Goal: Information Seeking & Learning: Learn about a topic

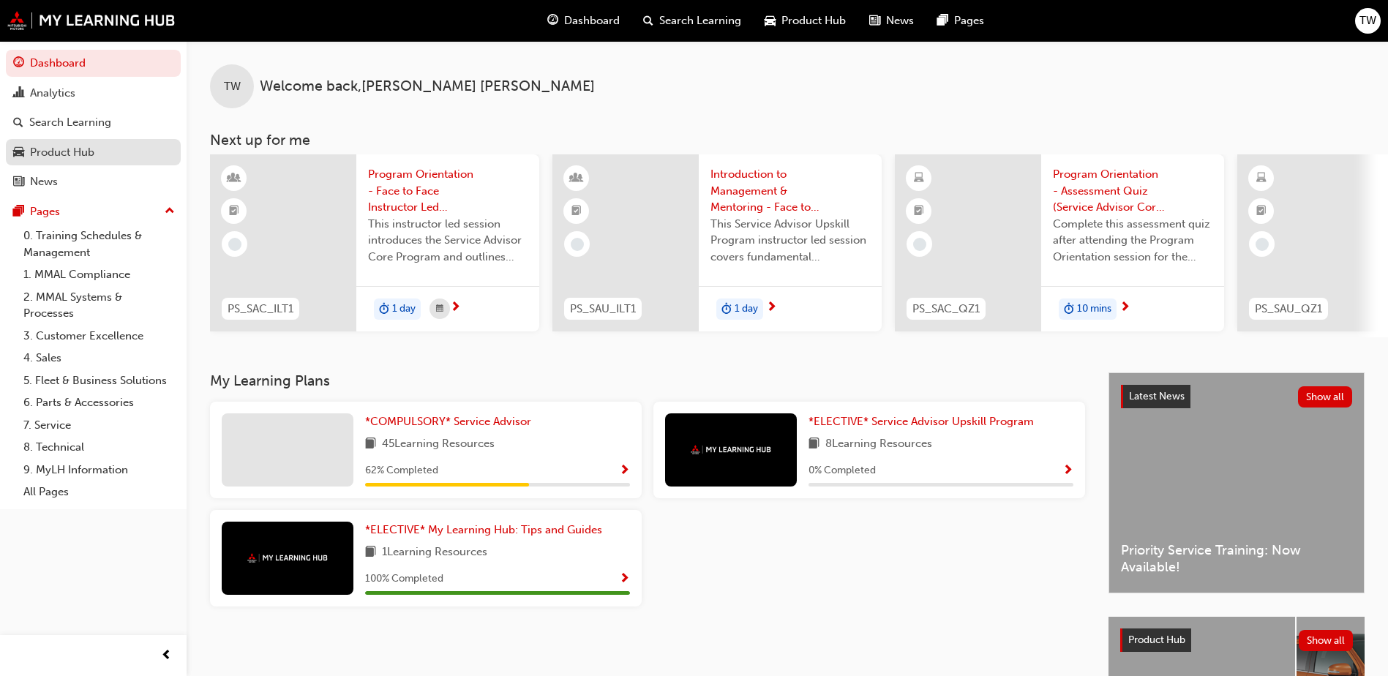
click at [88, 149] on div "Product Hub" at bounding box center [62, 152] width 64 height 17
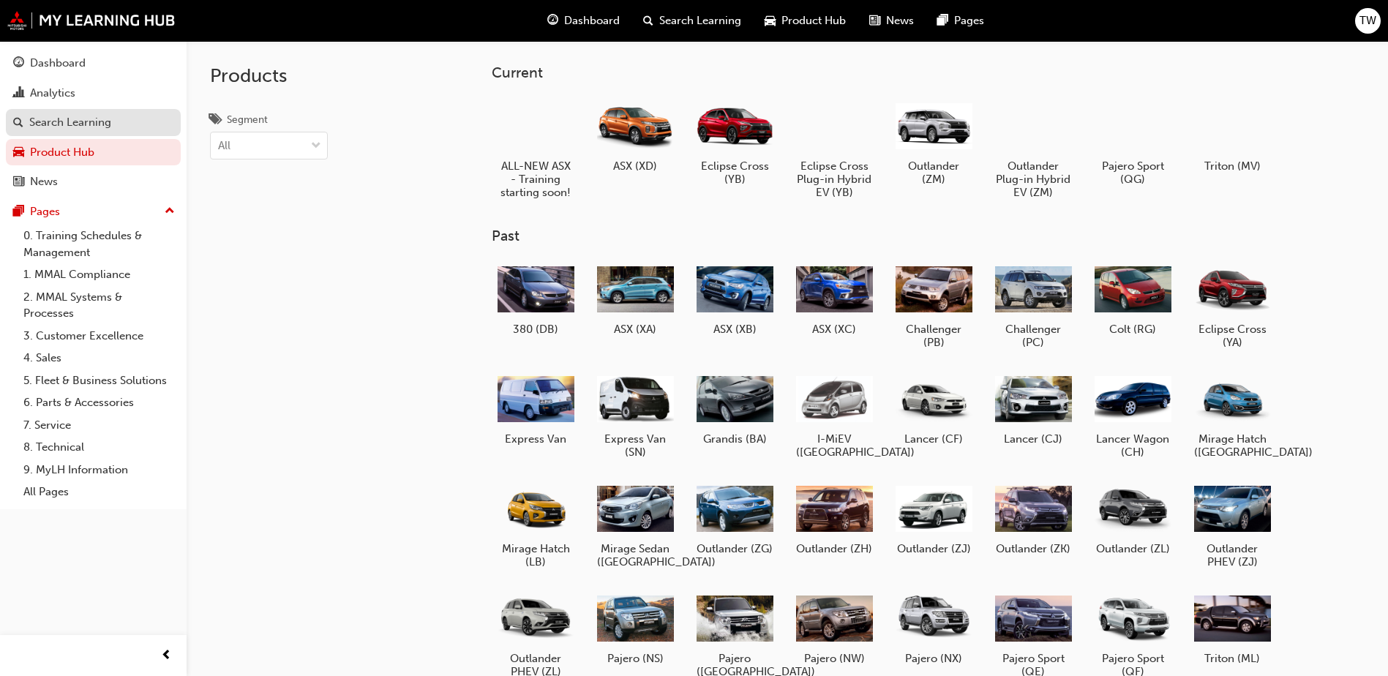
click at [80, 118] on div "Search Learning" at bounding box center [70, 122] width 82 height 17
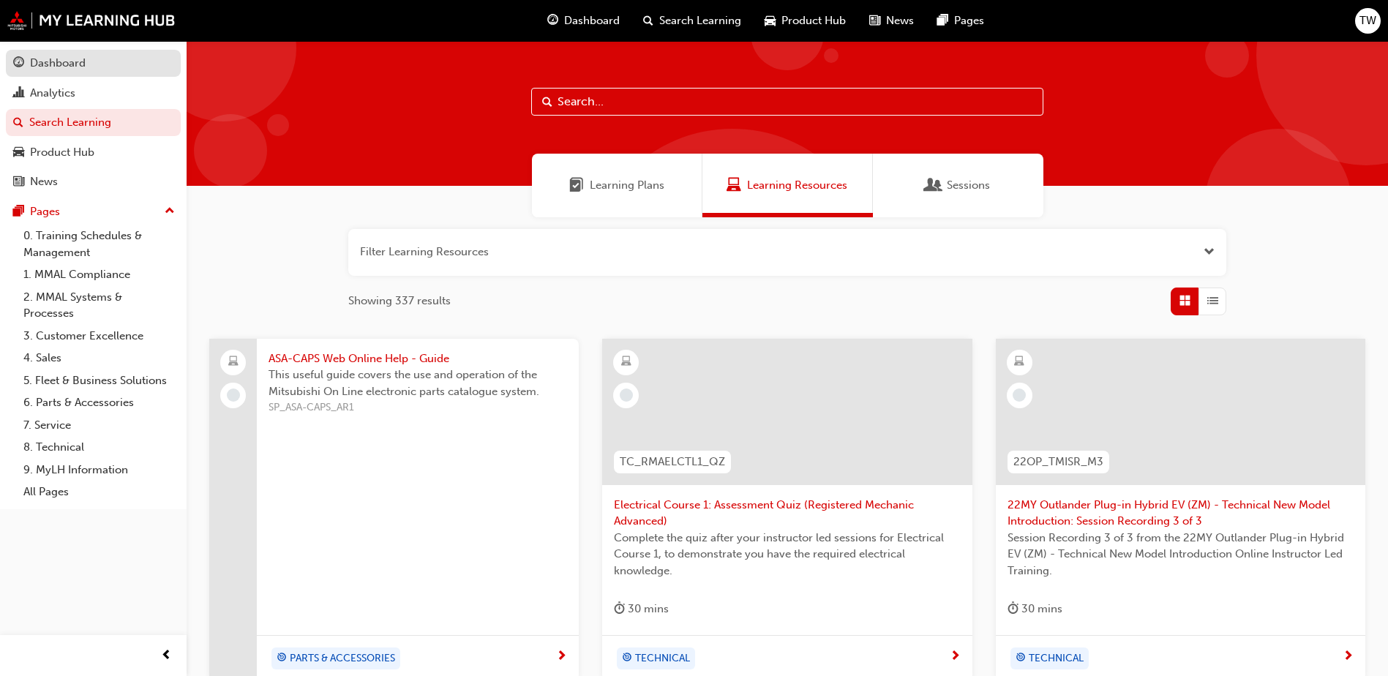
click at [61, 64] on div "Dashboard" at bounding box center [58, 63] width 56 height 17
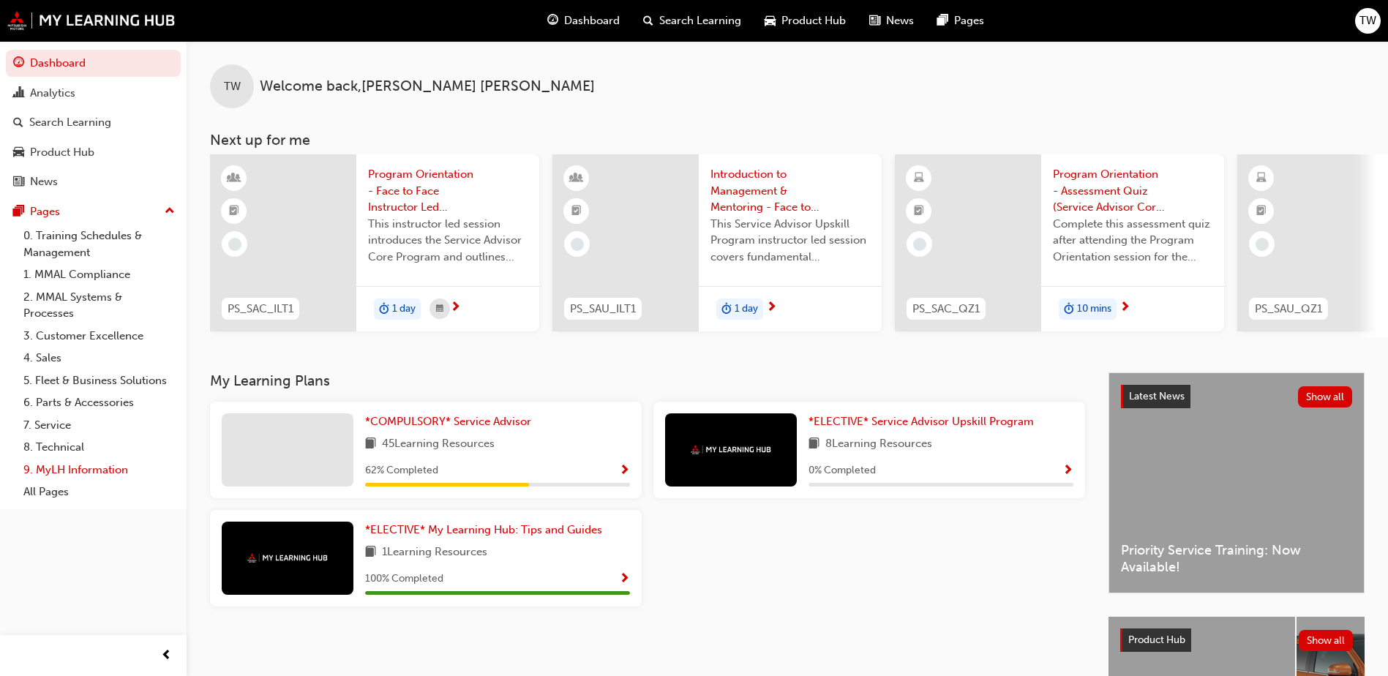
click at [81, 475] on link "9. MyLH Information" at bounding box center [99, 470] width 163 height 23
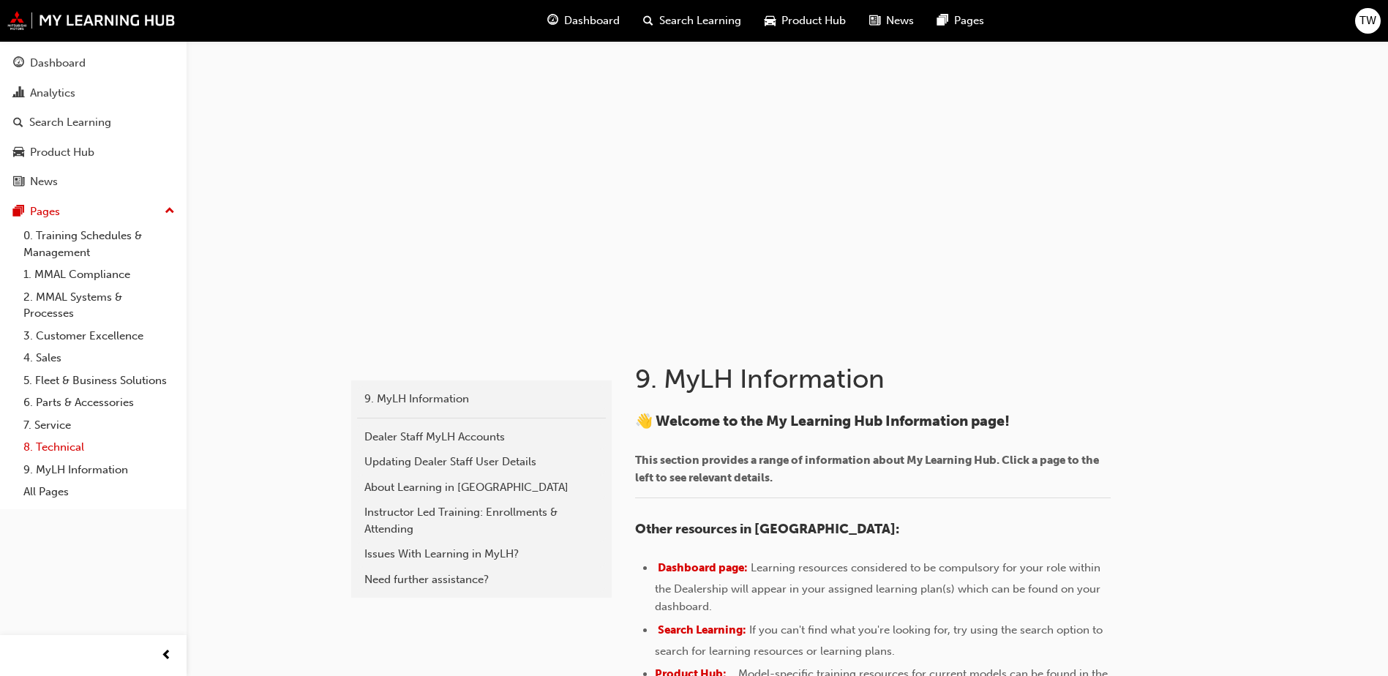
click at [59, 448] on link "8. Technical" at bounding box center [99, 447] width 163 height 23
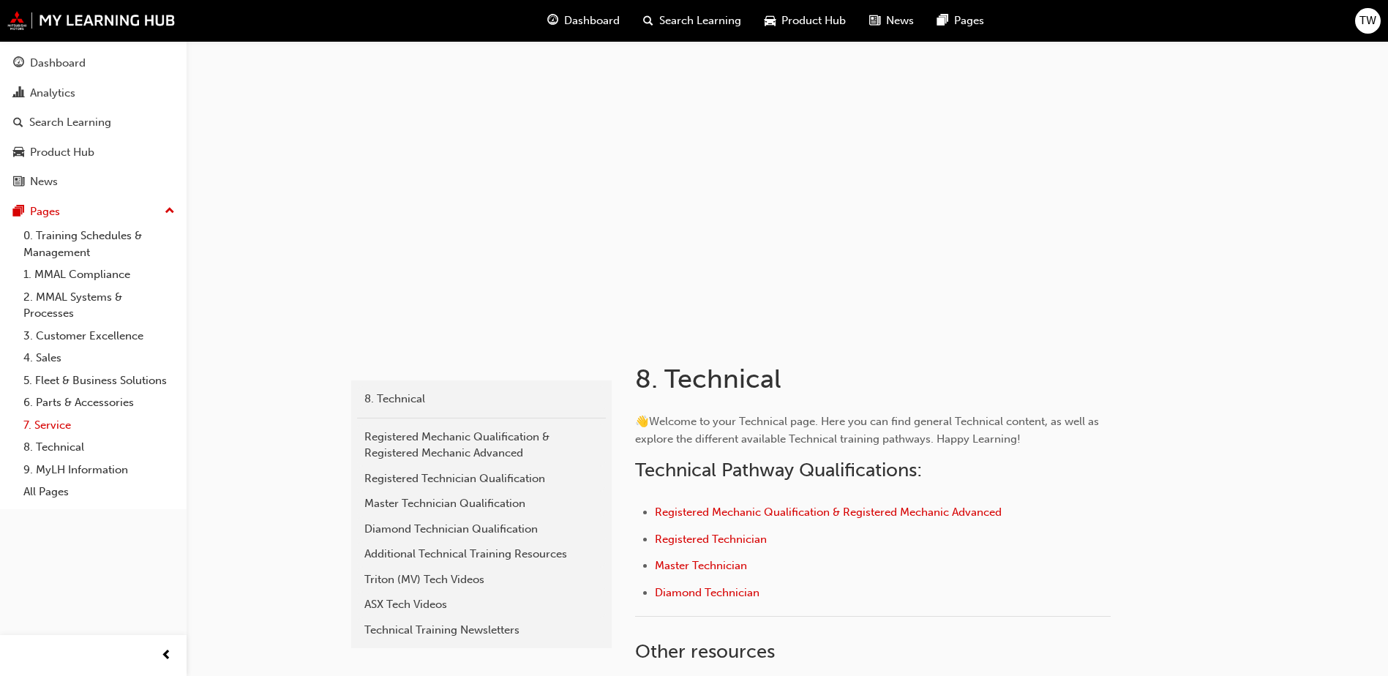
click at [56, 425] on link "7. Service" at bounding box center [99, 425] width 163 height 23
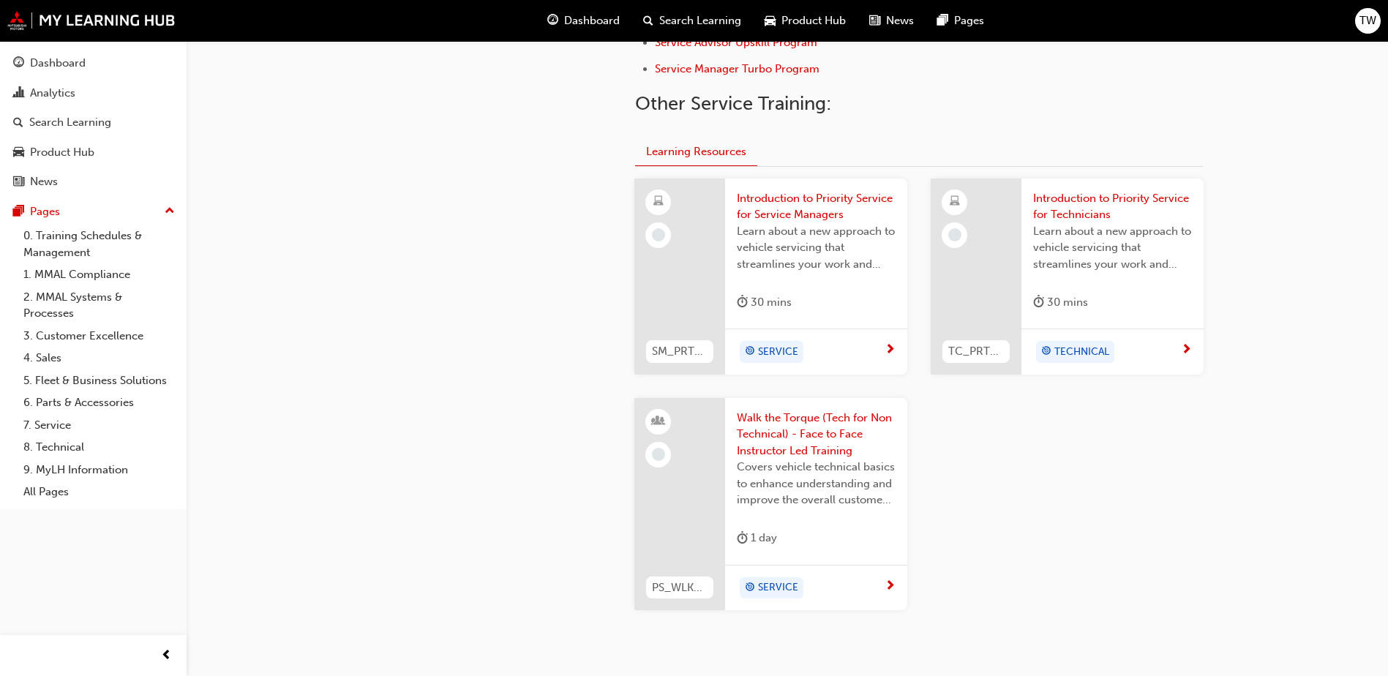
scroll to position [541, 0]
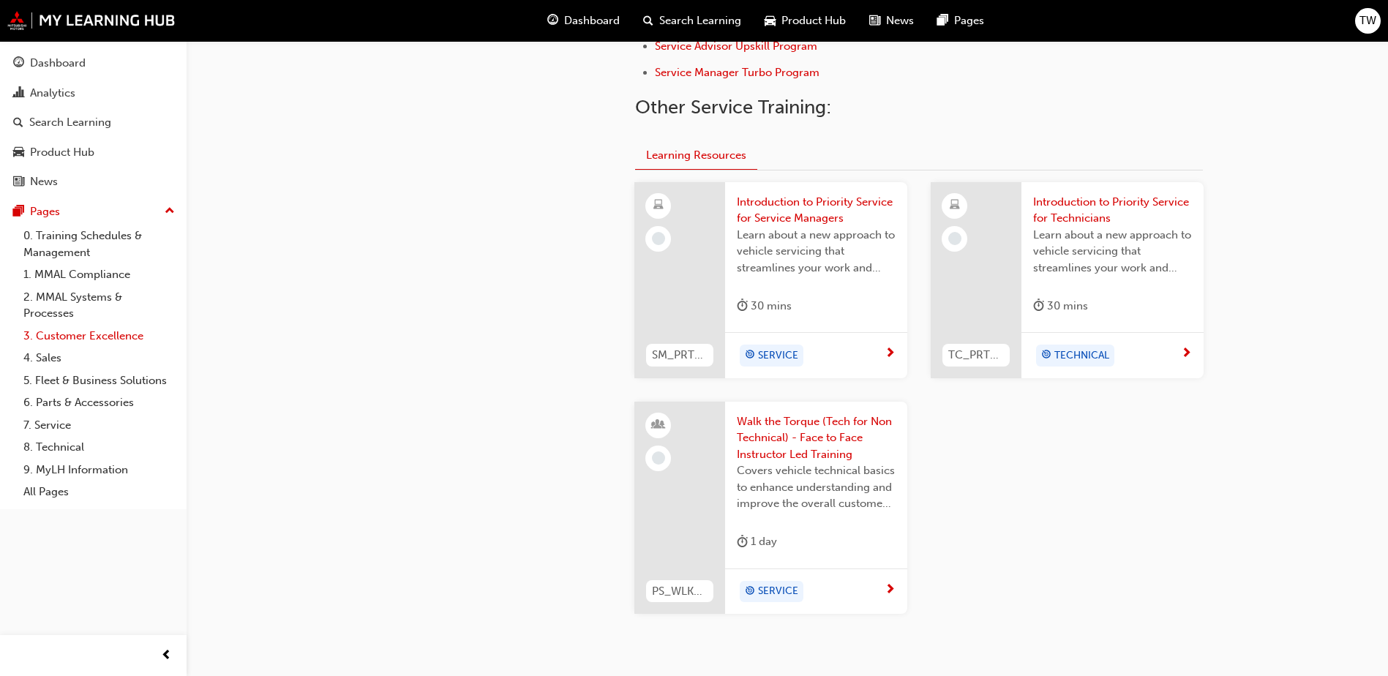
click at [63, 341] on link "3. Customer Excellence" at bounding box center [99, 336] width 163 height 23
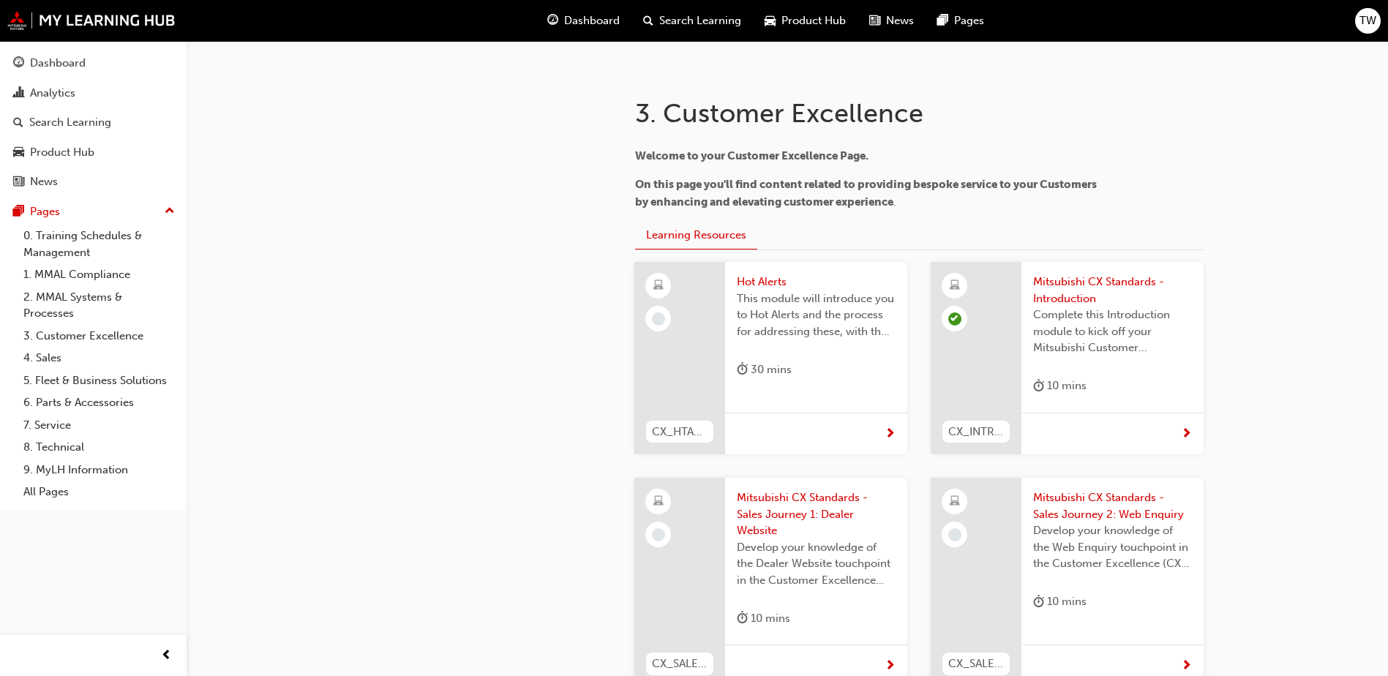
scroll to position [274, 0]
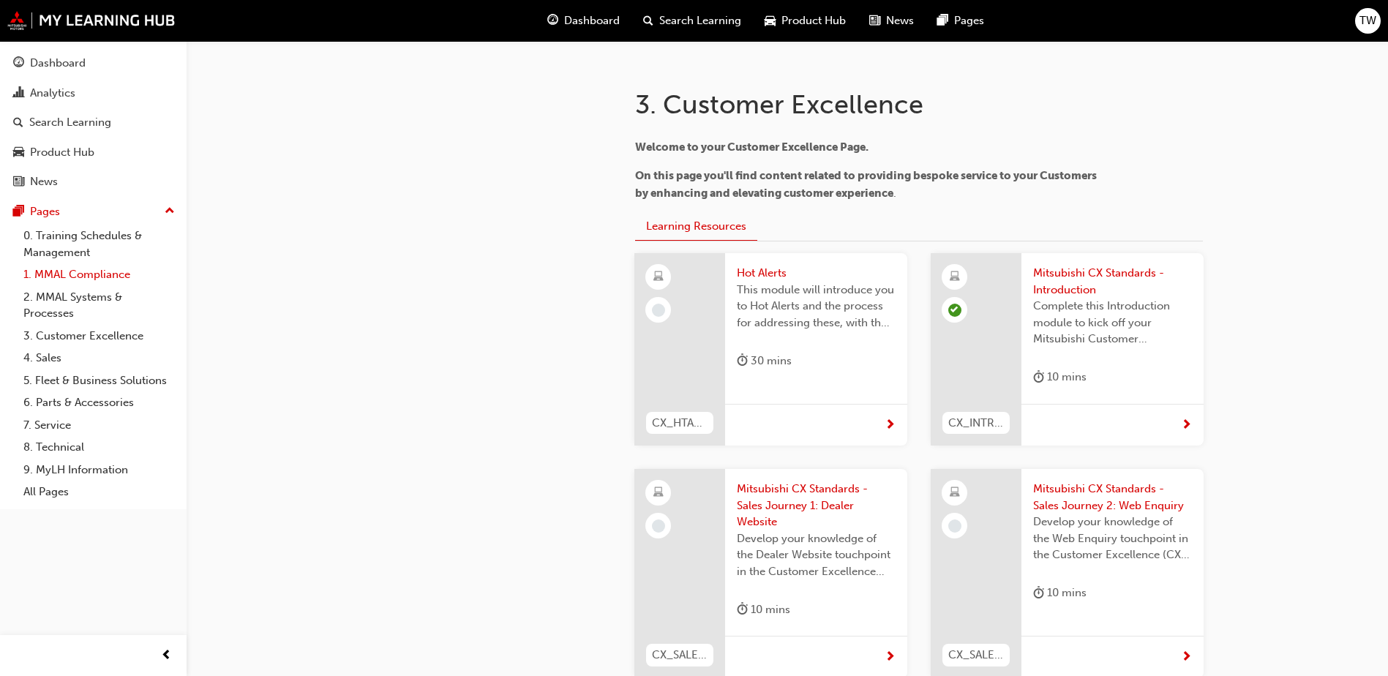
click at [56, 271] on link "1. MMAL Compliance" at bounding box center [99, 274] width 163 height 23
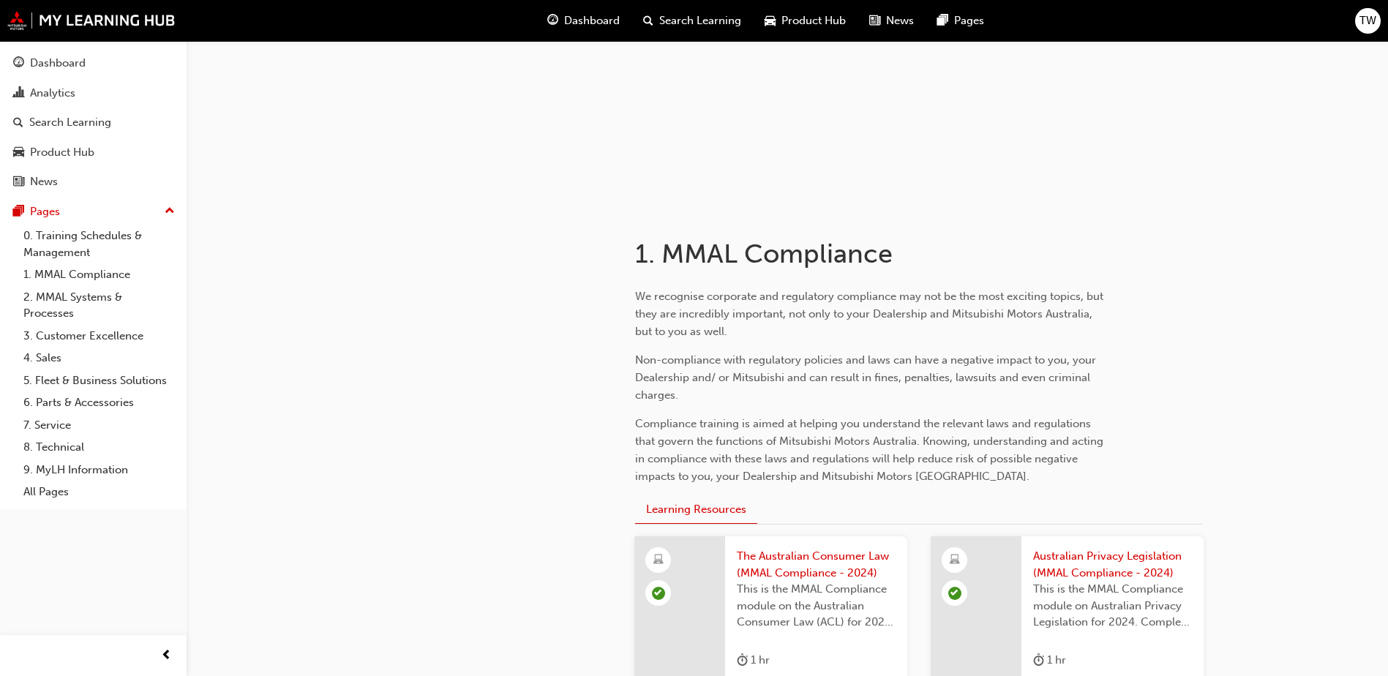
scroll to position [110, 0]
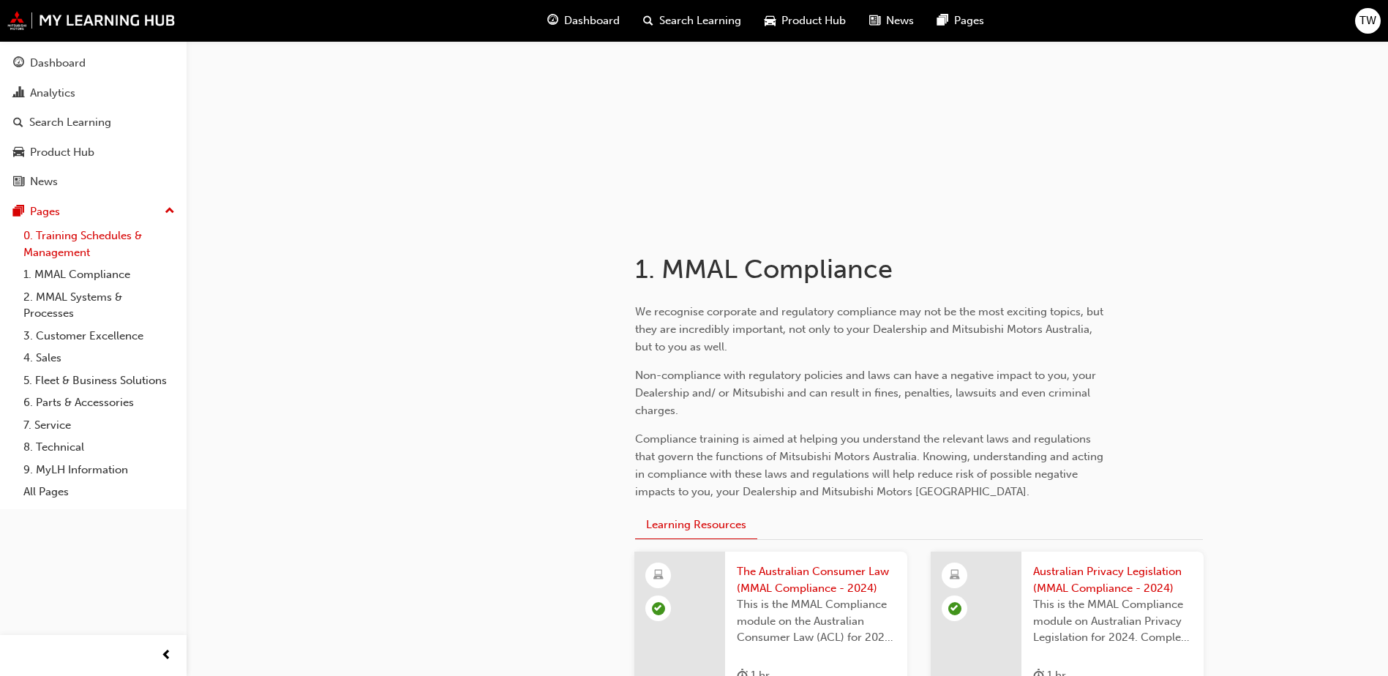
click at [73, 241] on link "0. Training Schedules & Management" at bounding box center [99, 244] width 163 height 39
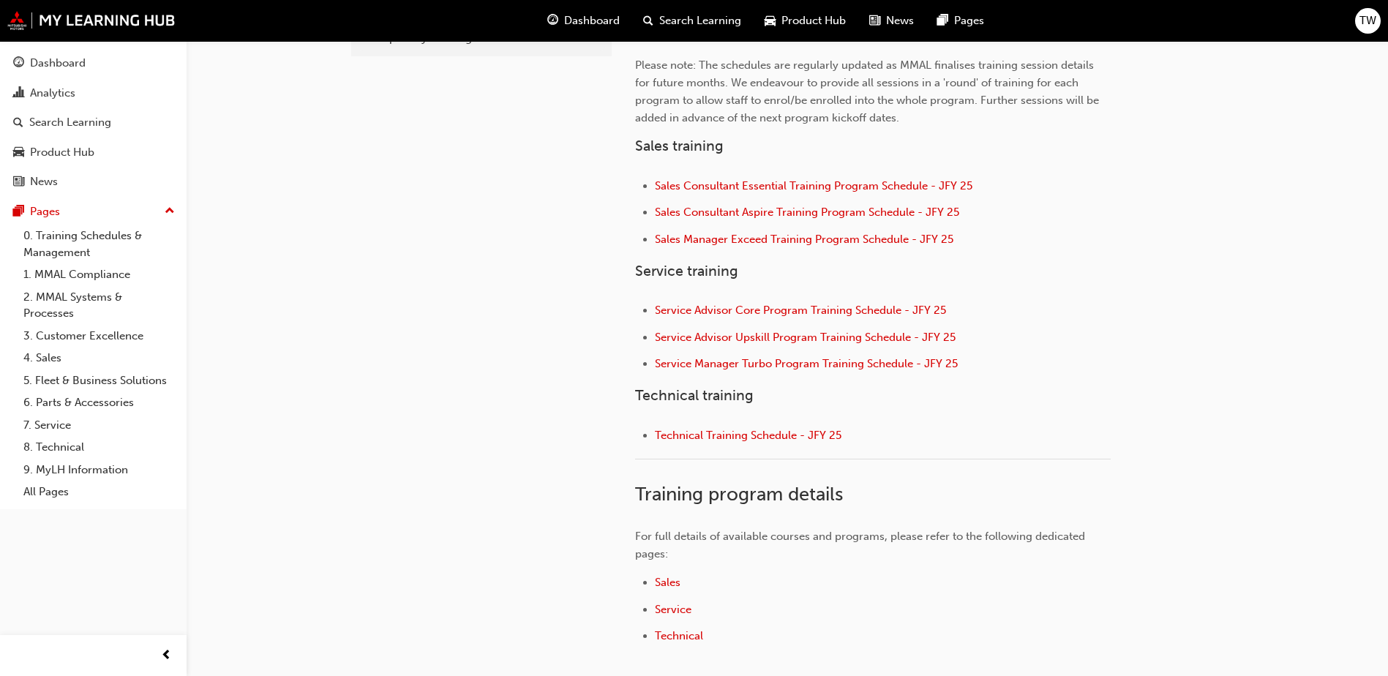
scroll to position [459, 0]
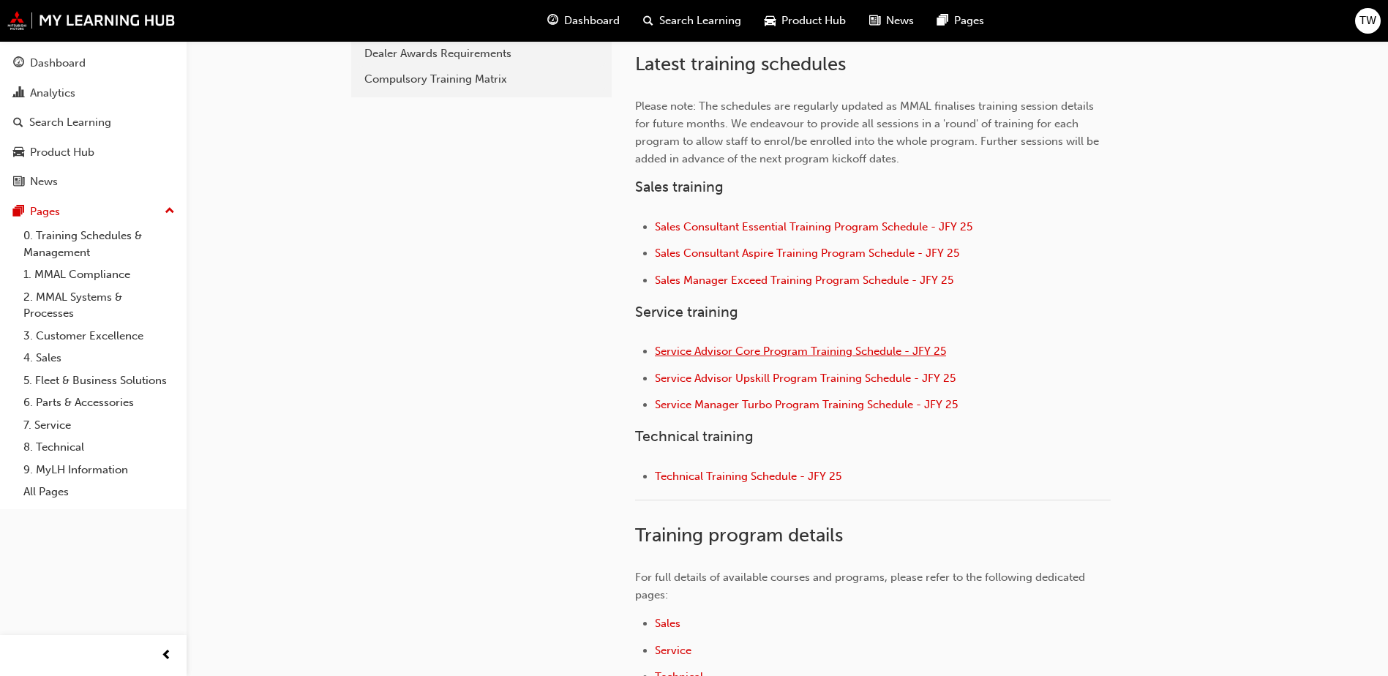
click at [871, 356] on span "Service Advisor Core Program Training Schedule - JFY 25" at bounding box center [800, 351] width 291 height 13
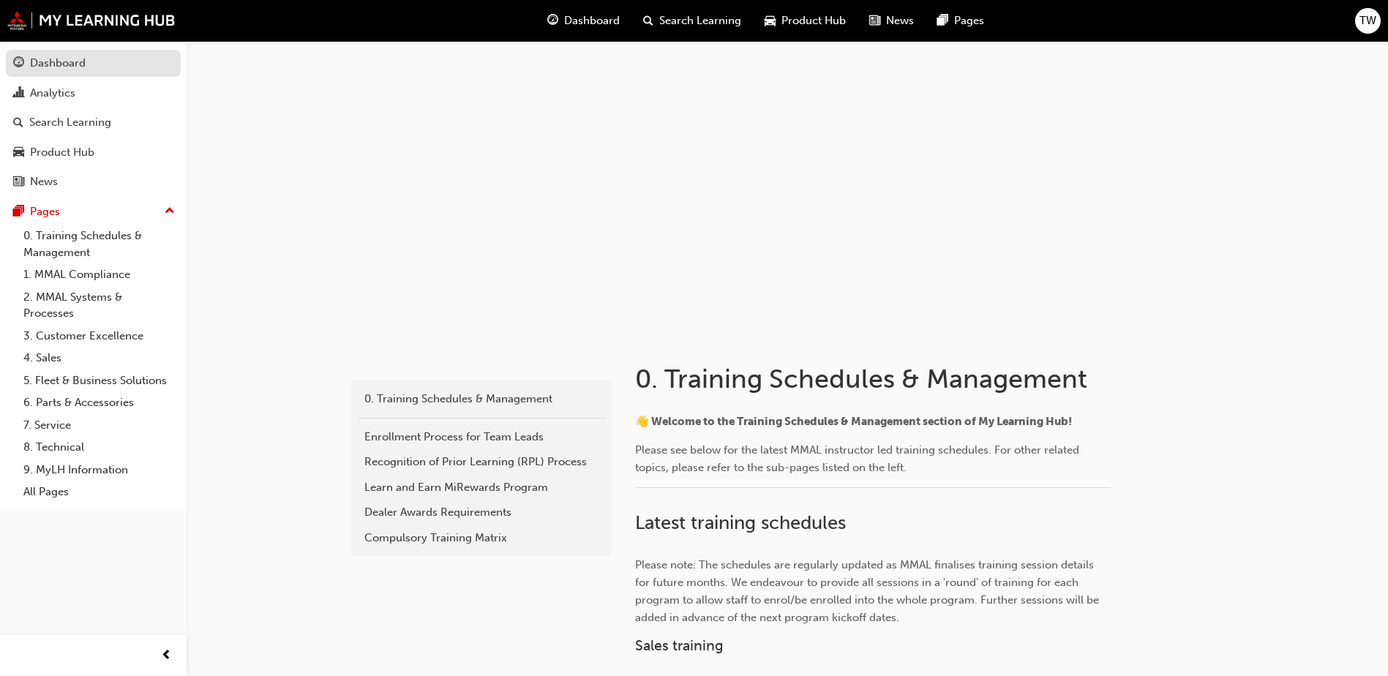
click at [69, 74] on link "Dashboard" at bounding box center [93, 63] width 175 height 27
